Goal: Find specific page/section: Find specific page/section

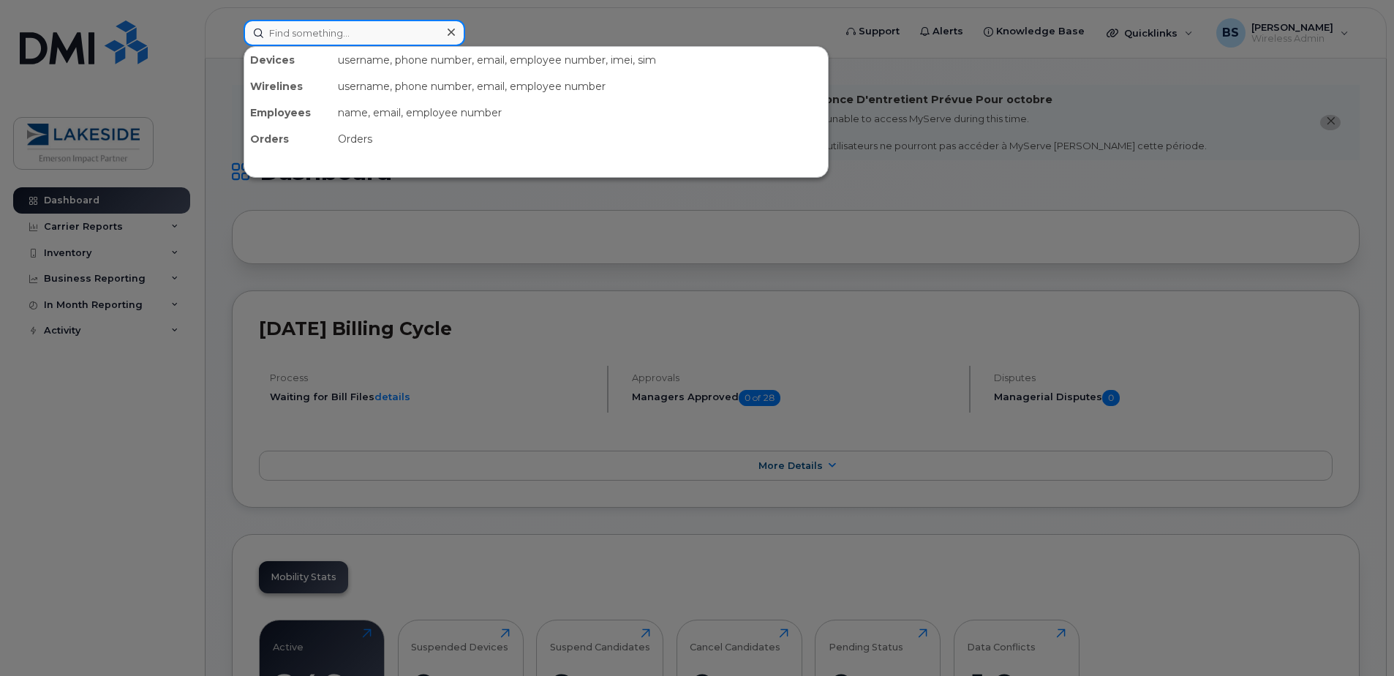
click at [291, 33] on input at bounding box center [355, 33] width 222 height 26
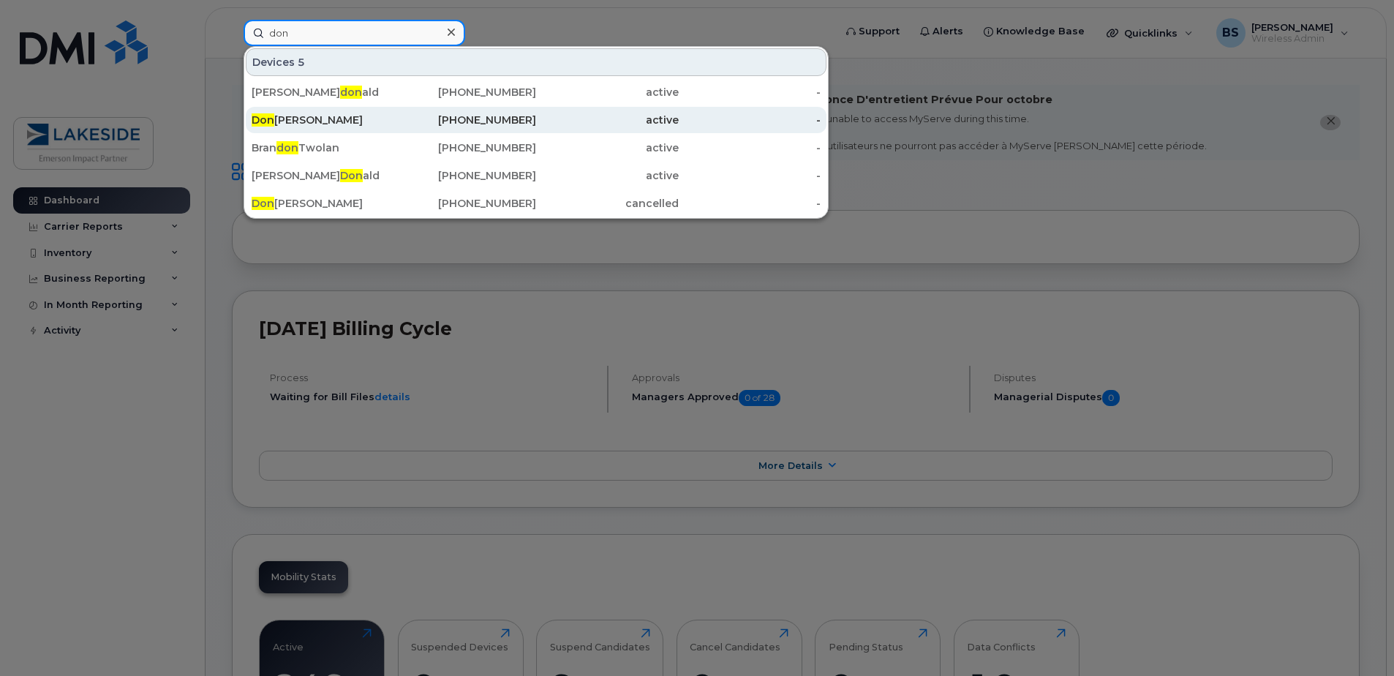
type input "don"
click at [314, 119] on div "Don Sarpong" at bounding box center [323, 120] width 143 height 15
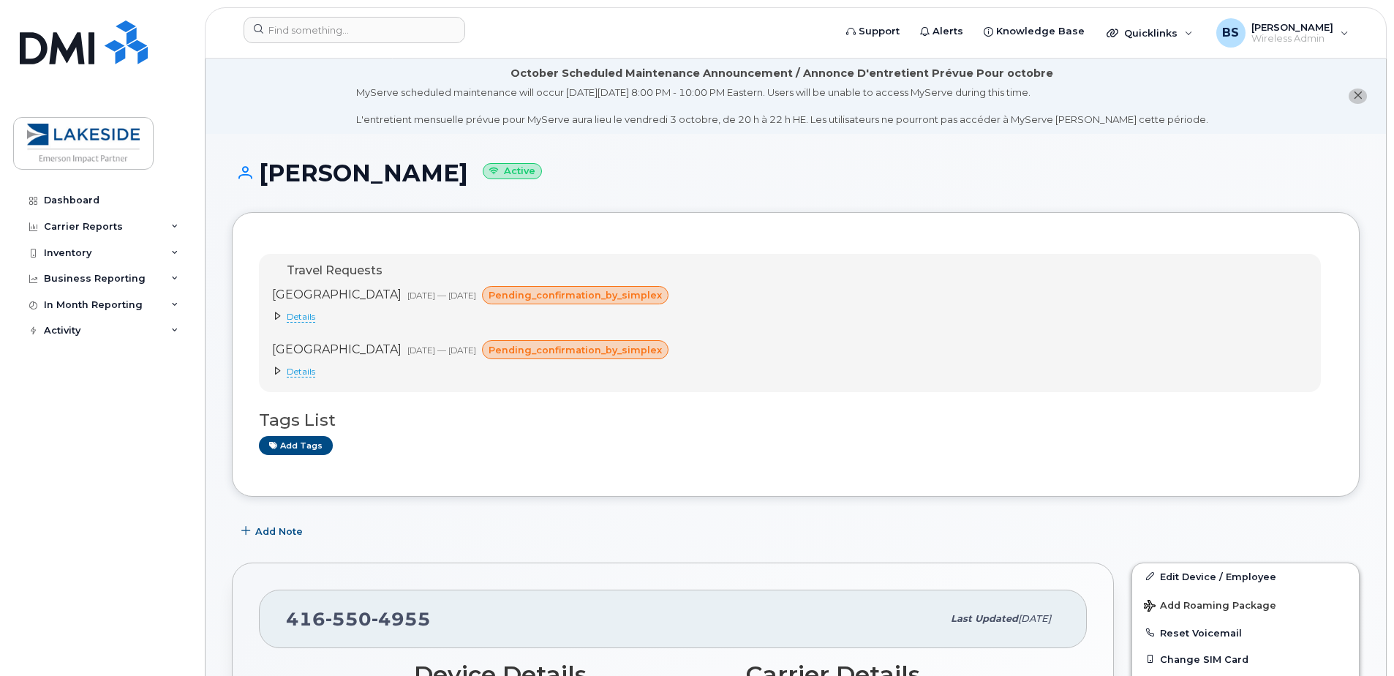
click at [276, 317] on icon at bounding box center [278, 316] width 9 height 9
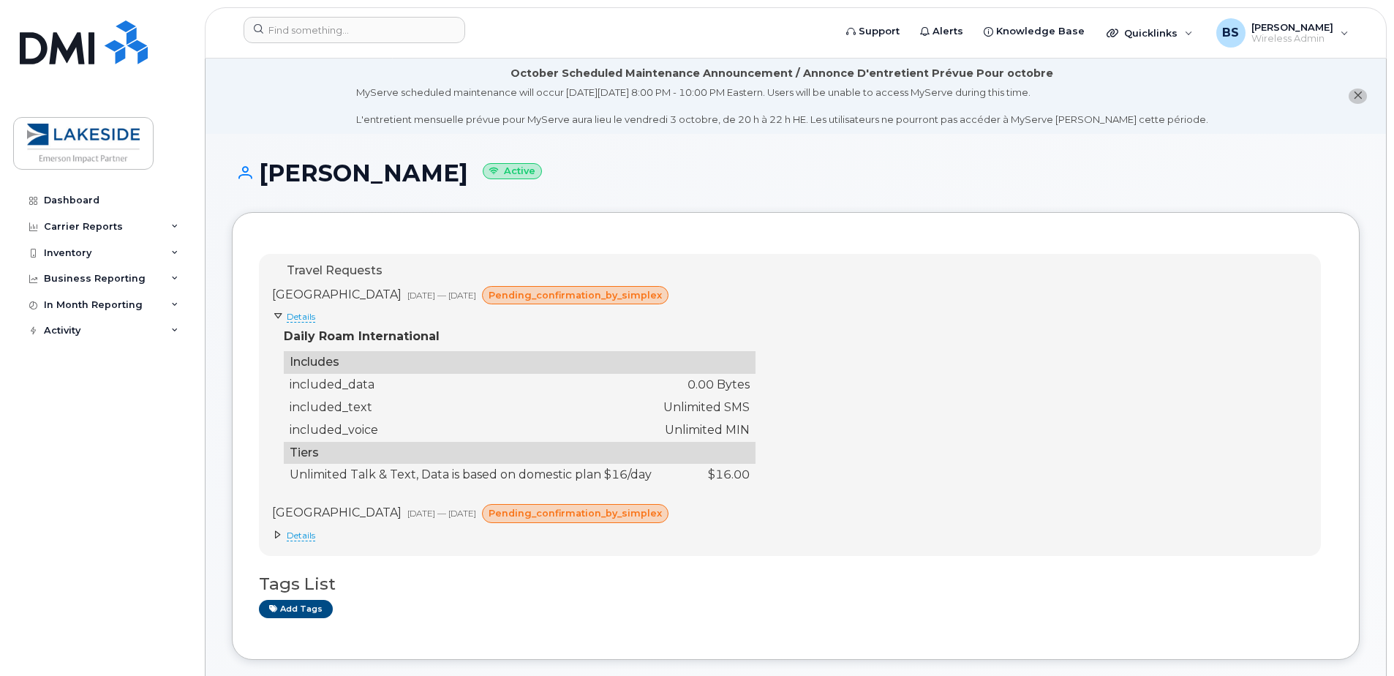
click at [274, 535] on icon at bounding box center [278, 534] width 9 height 9
click at [281, 534] on icon at bounding box center [278, 534] width 9 height 9
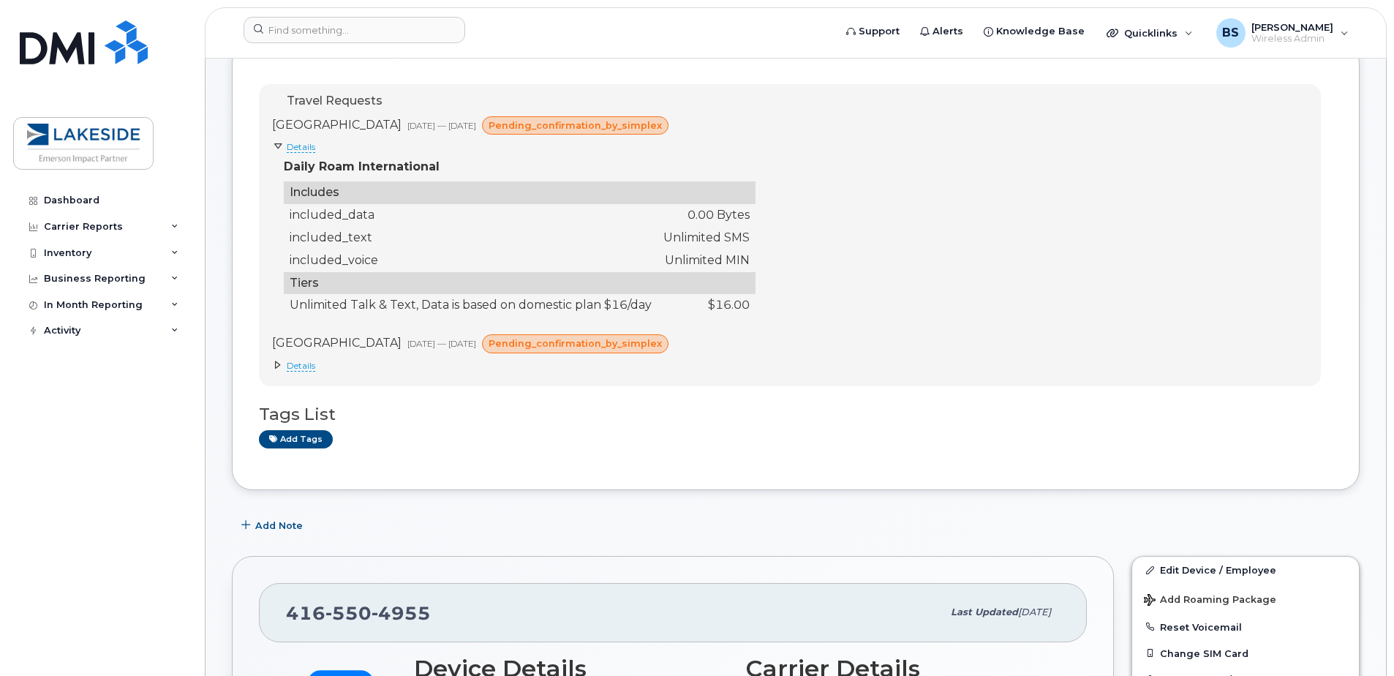
scroll to position [146, 0]
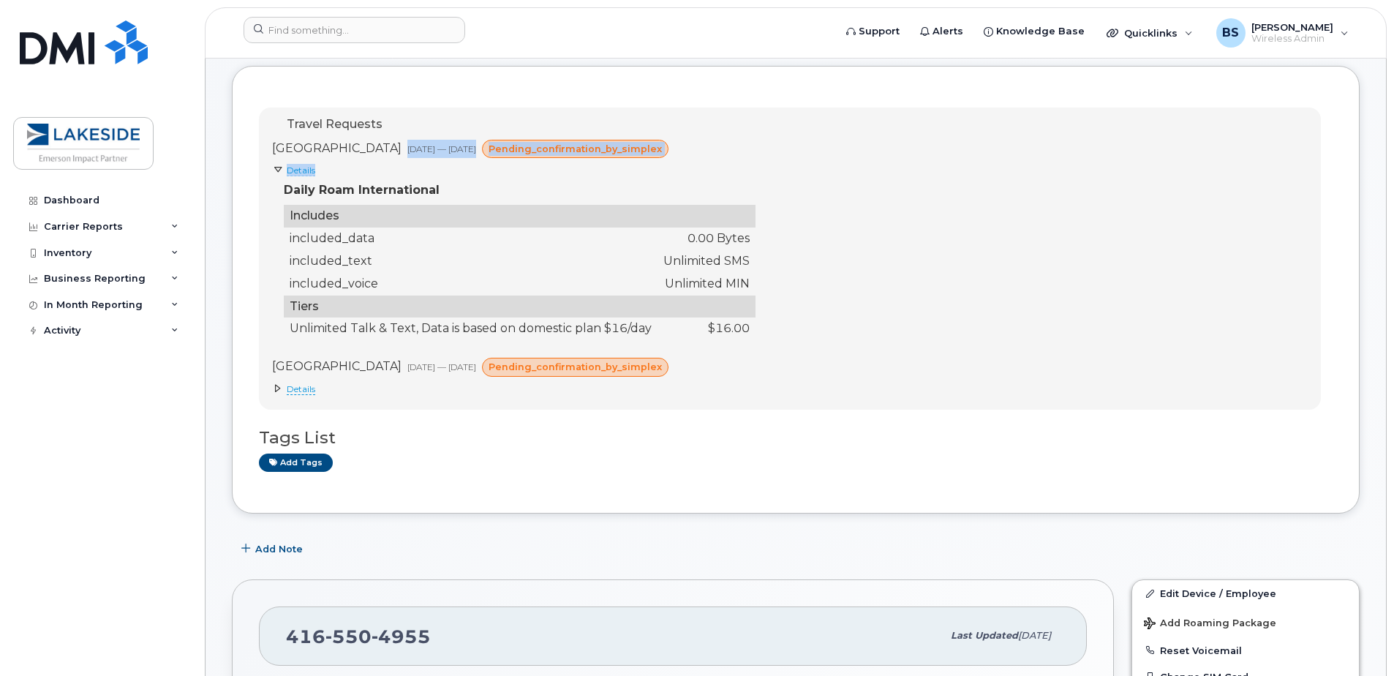
drag, startPoint x: 314, startPoint y: 150, endPoint x: 411, endPoint y: 166, distance: 98.6
click at [411, 166] on div "Ghana Sep 15, 2025 — Sep 30, 2025 pending_confirmation_by_simplex Details Daily…" at bounding box center [513, 240] width 483 height 201
click at [414, 159] on div "Ghana Sep 15, 2025 — Sep 30, 2025 pending_confirmation_by_simplex Details Daily…" at bounding box center [513, 240] width 483 height 201
click at [505, 148] on span "pending_confirmation_by_simplex" at bounding box center [575, 149] width 173 height 14
drag, startPoint x: 472, startPoint y: 151, endPoint x: 629, endPoint y: 145, distance: 156.6
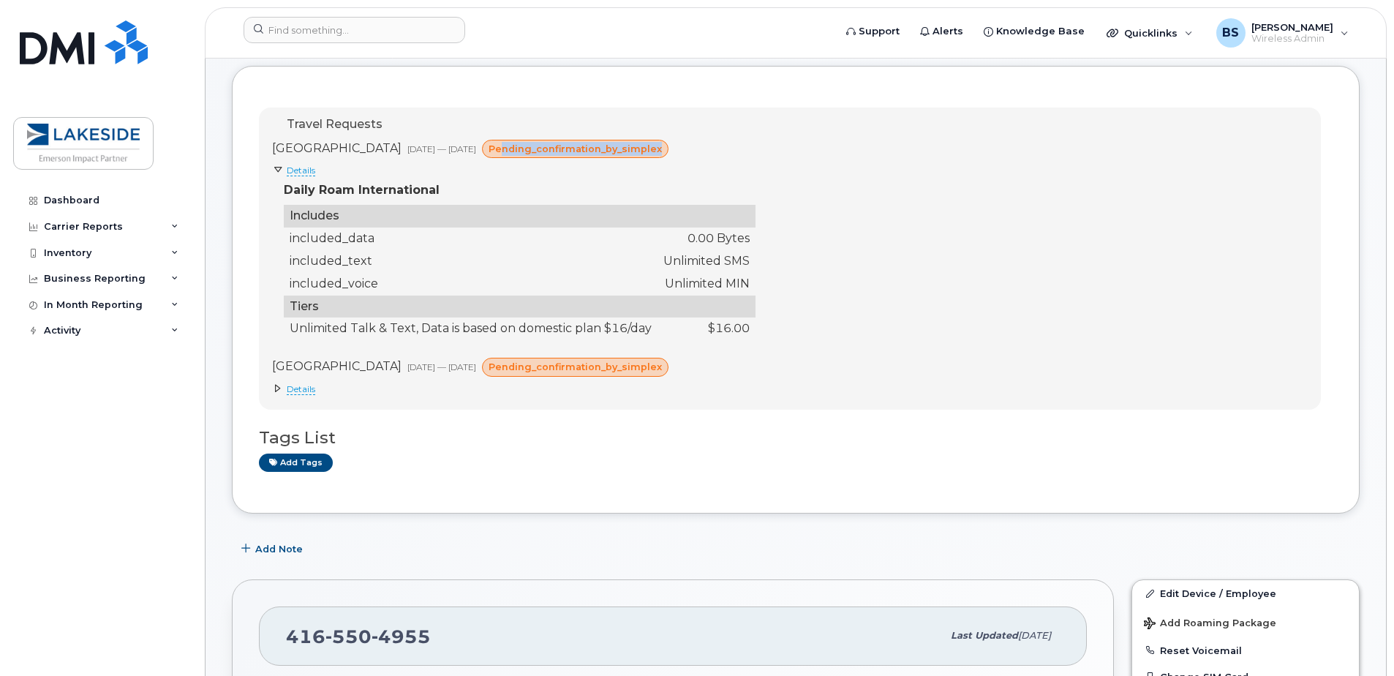
click at [629, 145] on div "pending_confirmation_by_simplex" at bounding box center [575, 149] width 186 height 19
drag, startPoint x: 629, startPoint y: 145, endPoint x: 511, endPoint y: 169, distance: 120.2
click at [517, 172] on summary "Details" at bounding box center [513, 170] width 483 height 12
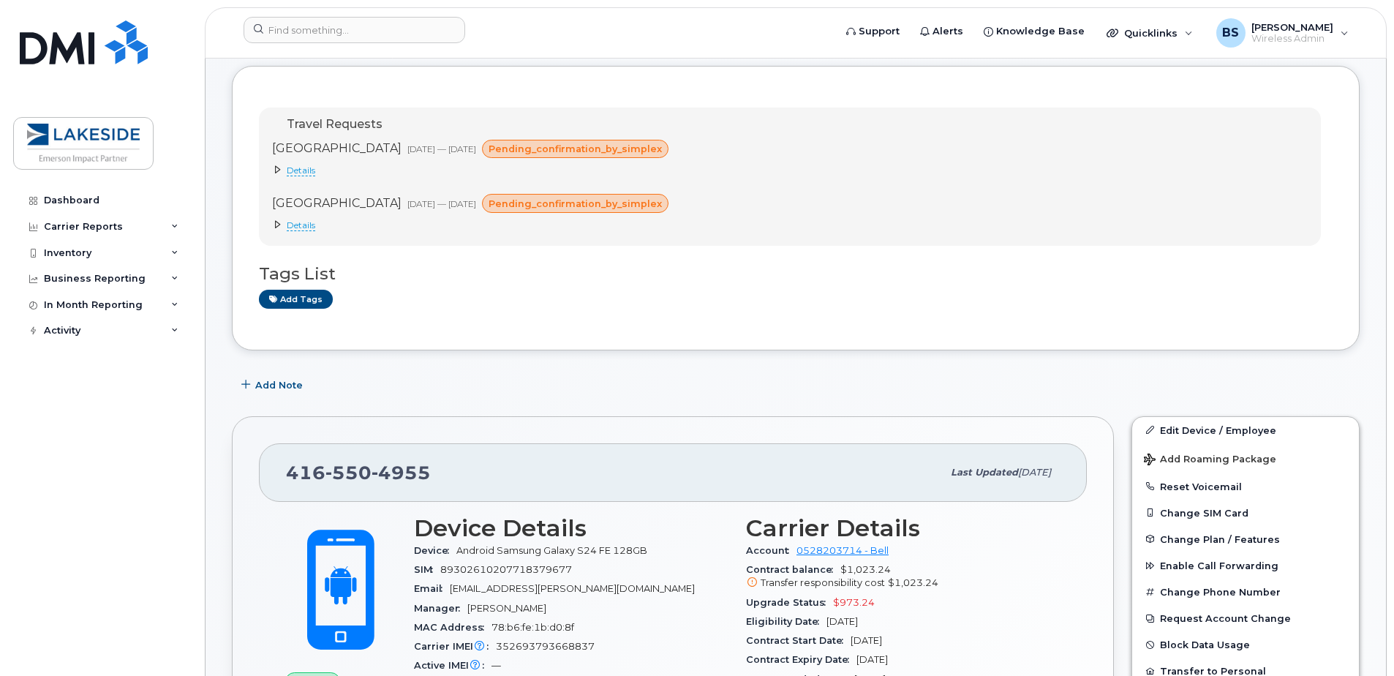
click at [489, 146] on span "pending_confirmation_by_simplex" at bounding box center [575, 149] width 173 height 14
click at [489, 200] on span "pending_confirmation_by_simplex" at bounding box center [575, 204] width 173 height 14
click at [276, 227] on icon at bounding box center [278, 224] width 9 height 9
click at [275, 170] on icon at bounding box center [278, 169] width 9 height 9
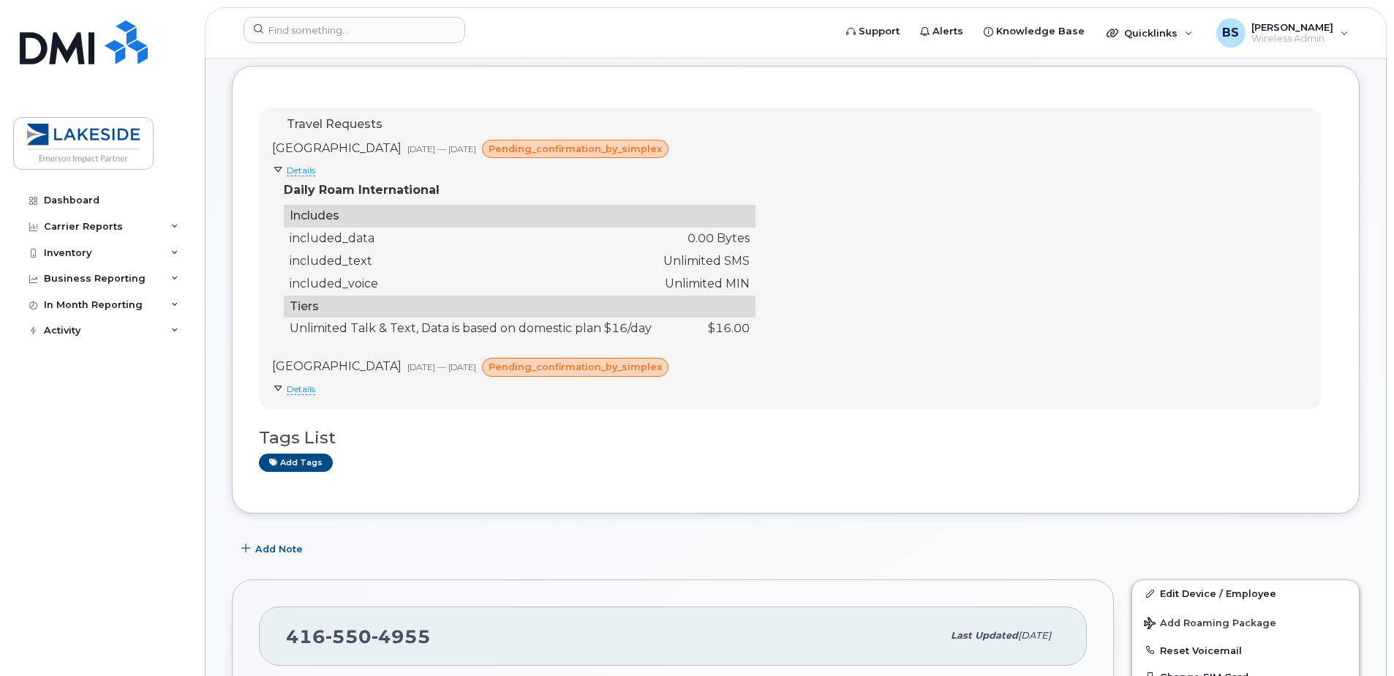
click at [277, 390] on icon at bounding box center [278, 388] width 9 height 9
click at [1296, 47] on div "BS Basnet, Saiyam Wireless Admin" at bounding box center [1282, 32] width 153 height 29
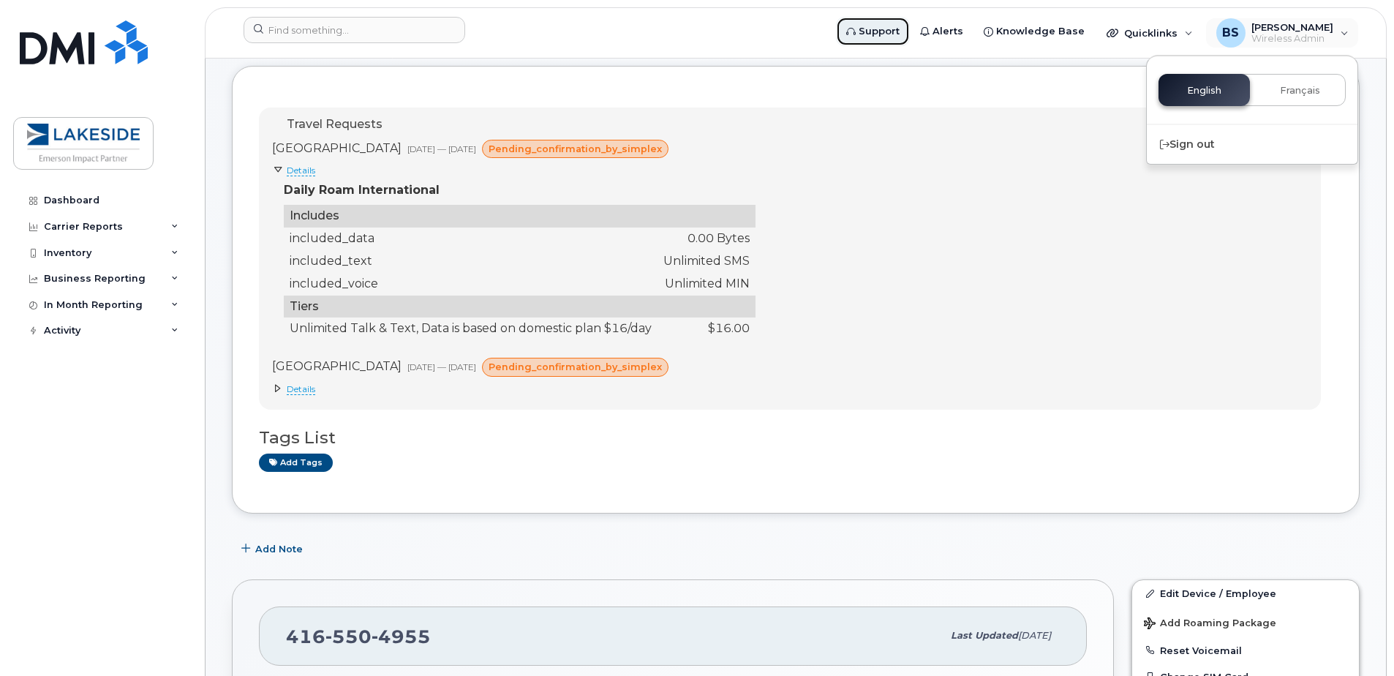
click at [876, 26] on link "Support" at bounding box center [873, 31] width 74 height 29
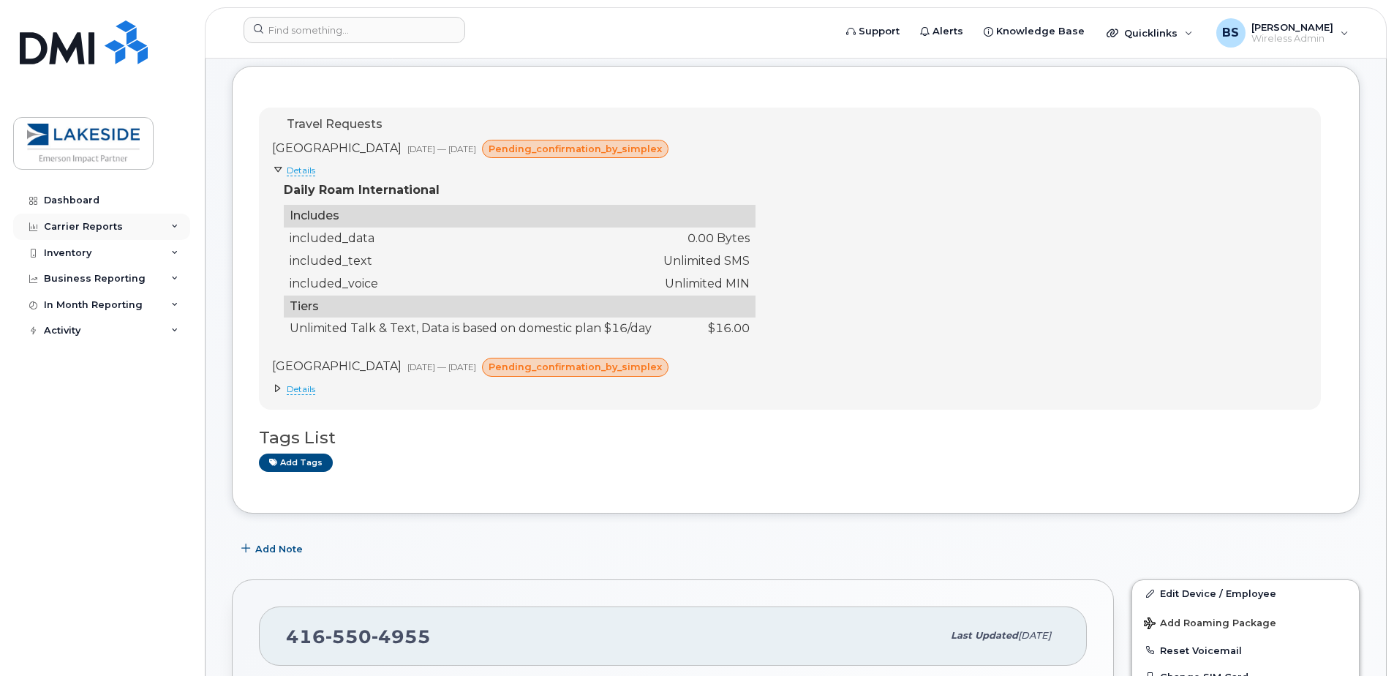
click at [176, 224] on icon at bounding box center [174, 226] width 7 height 7
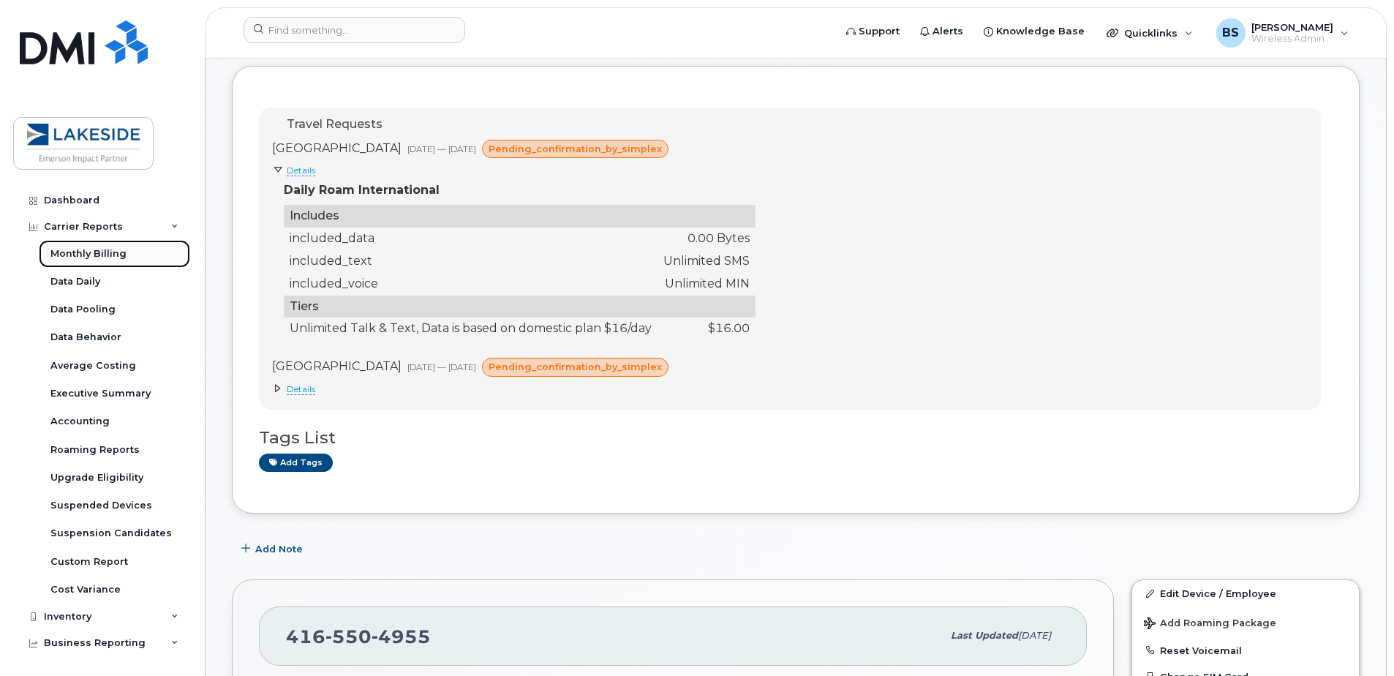
click at [124, 256] on div "Monthly Billing" at bounding box center [88, 253] width 76 height 13
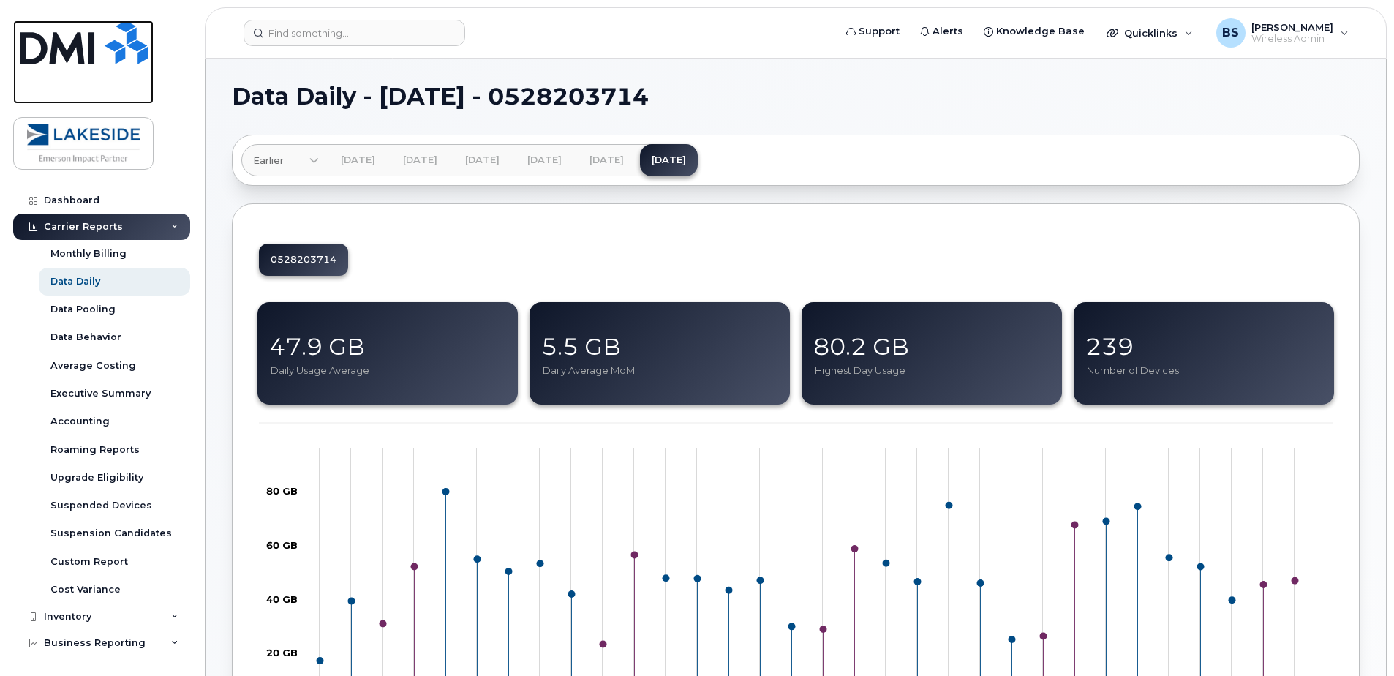
click at [82, 53] on img at bounding box center [84, 42] width 128 height 44
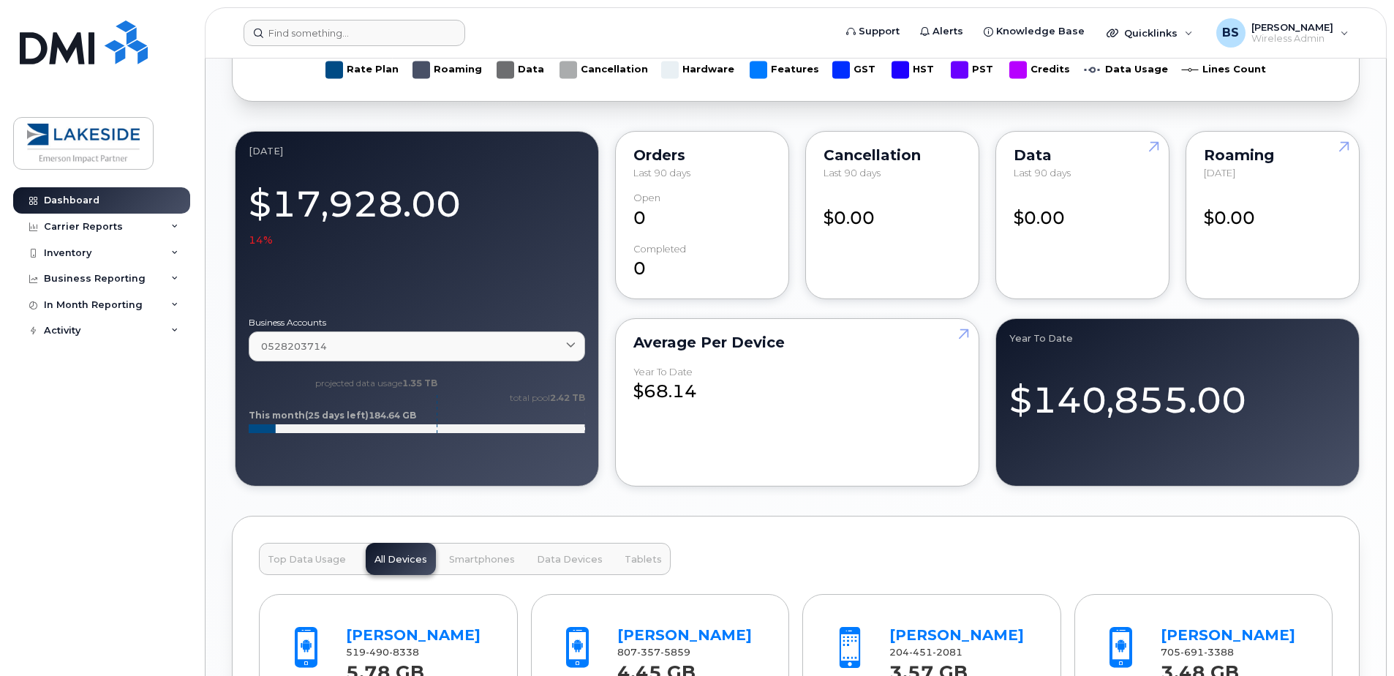
scroll to position [1316, 0]
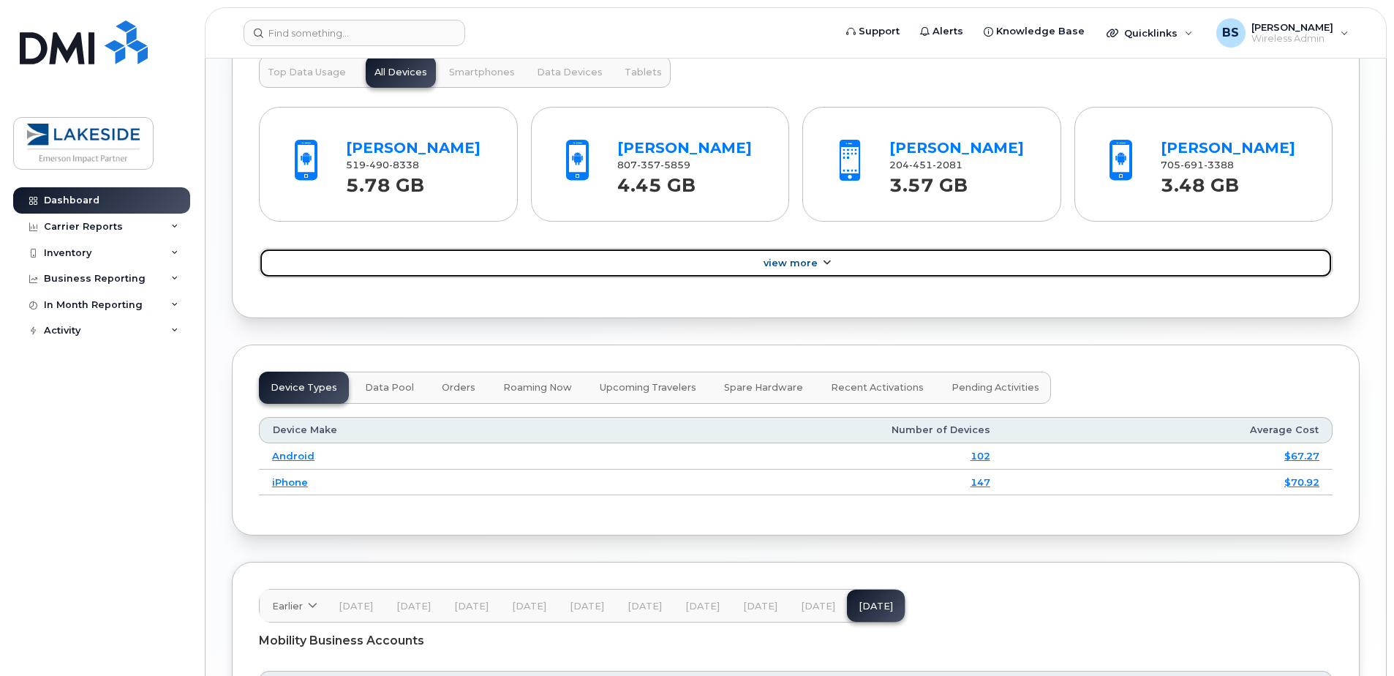
click at [970, 272] on link "View More" at bounding box center [796, 263] width 1074 height 31
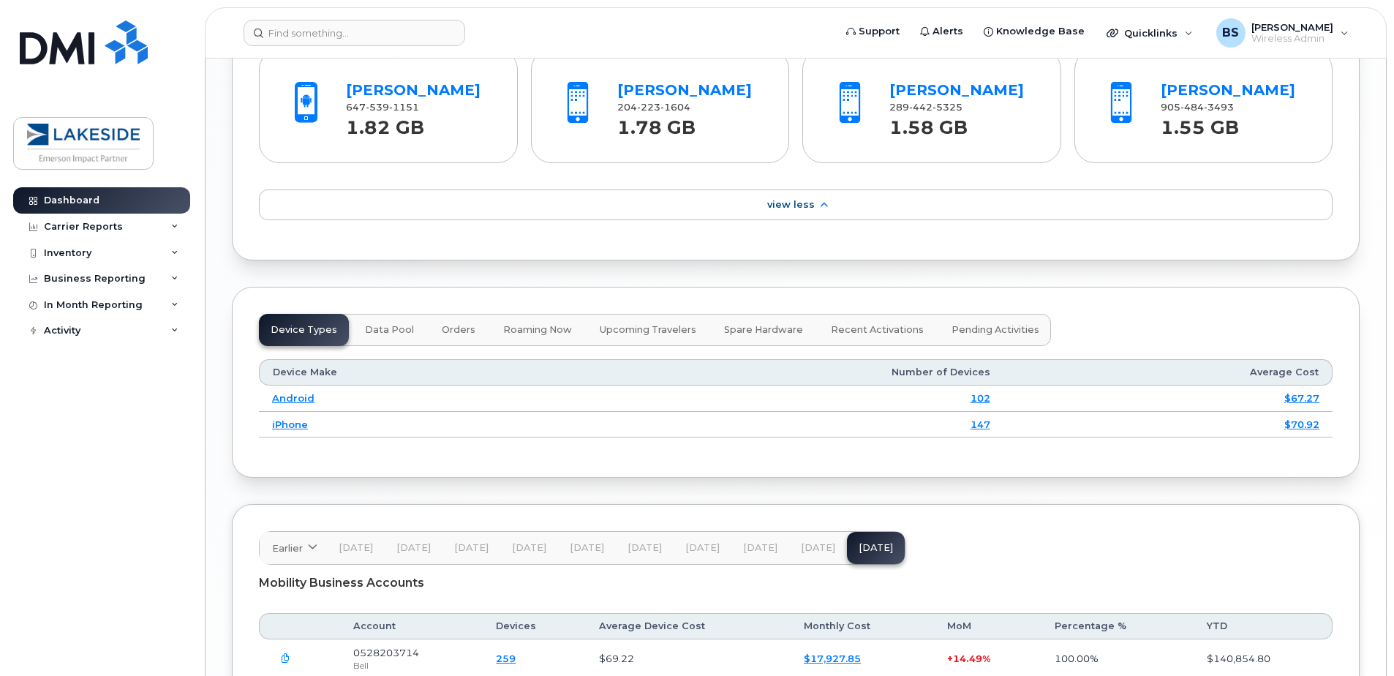
scroll to position [0, 0]
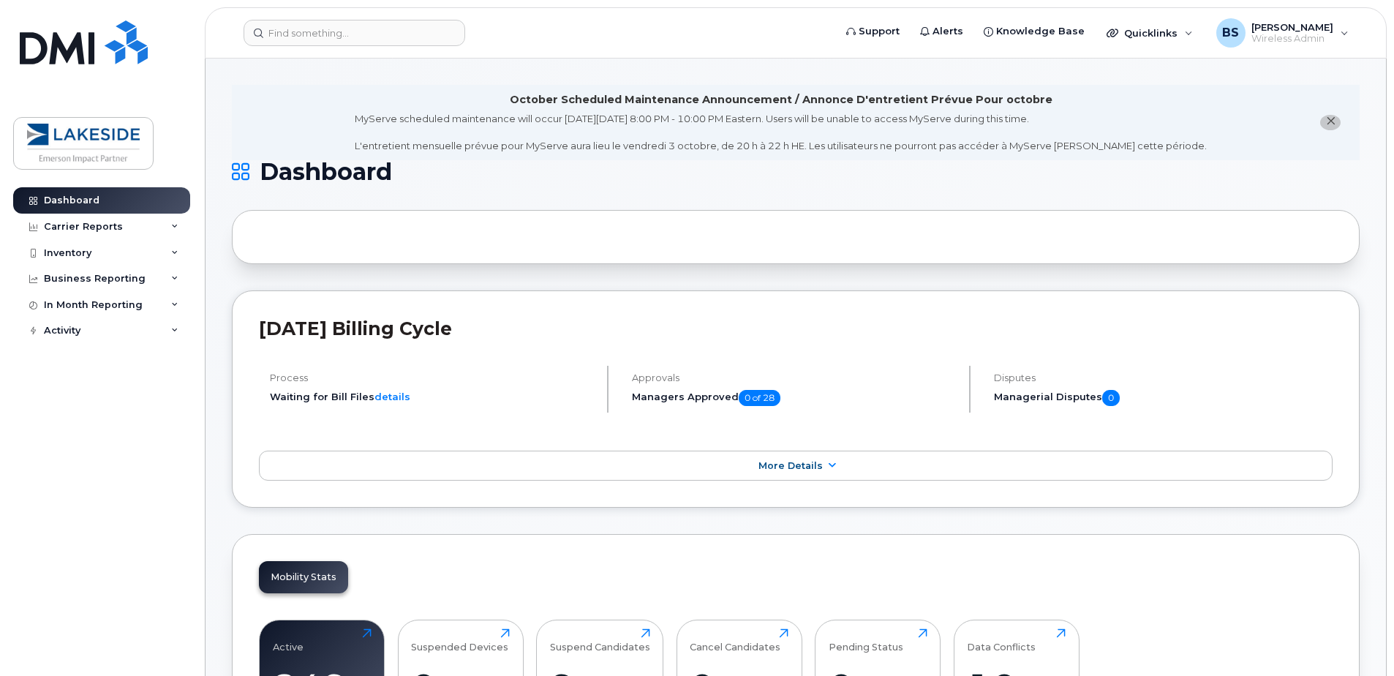
drag, startPoint x: 1085, startPoint y: 374, endPoint x: 1094, endPoint y: -76, distance: 449.8
drag, startPoint x: 317, startPoint y: 45, endPoint x: 323, endPoint y: 37, distance: 9.5
click at [317, 45] on input at bounding box center [355, 33] width 222 height 26
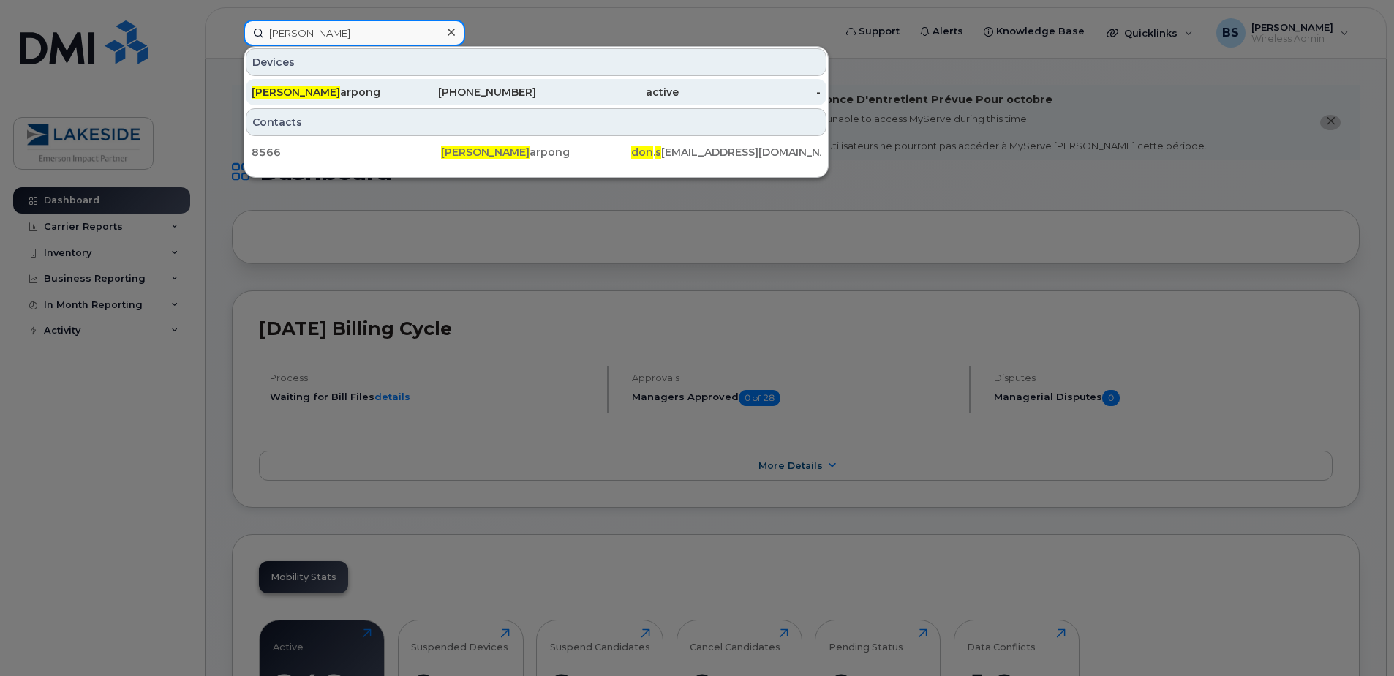
type input "Don S"
click at [453, 92] on div "416-550-4955" at bounding box center [465, 92] width 143 height 15
